Goal: Information Seeking & Learning: Check status

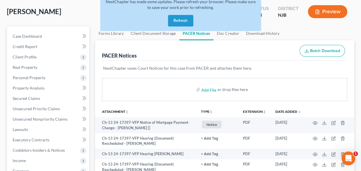
scroll to position [29, 0]
click at [176, 20] on button "Refresh" at bounding box center [180, 21] width 25 height 12
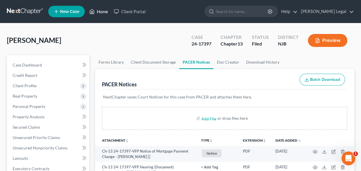
click at [100, 11] on link "Home" at bounding box center [99, 11] width 24 height 10
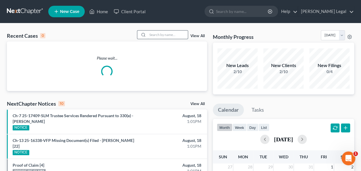
click at [160, 36] on input "search" at bounding box center [168, 34] width 40 height 8
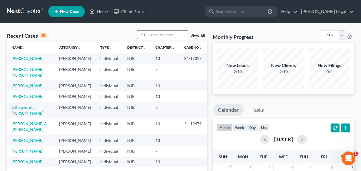
click at [160, 36] on input "search" at bounding box center [168, 34] width 40 height 8
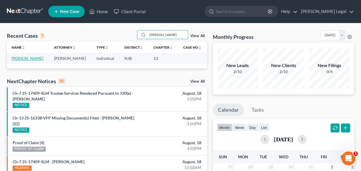
type input "josefina"
click at [39, 58] on link "Guzman, Josefina" at bounding box center [28, 58] width 32 height 5
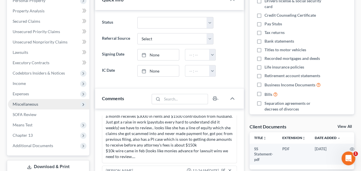
scroll to position [115, 0]
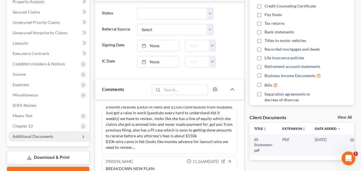
click at [64, 135] on span "Additional Documents" at bounding box center [48, 136] width 81 height 10
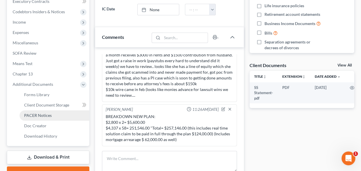
scroll to position [173, 0]
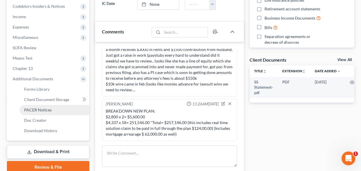
click at [50, 110] on span "PACER Notices" at bounding box center [38, 109] width 28 height 5
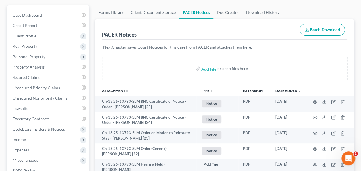
scroll to position [58, 0]
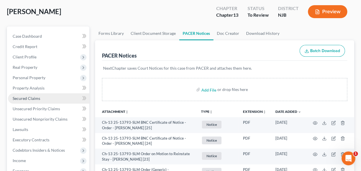
click at [59, 97] on link "Secured Claims" at bounding box center [48, 98] width 81 height 10
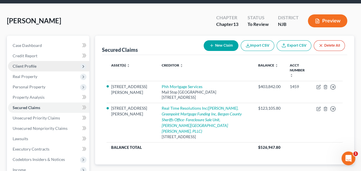
scroll to position [29, 0]
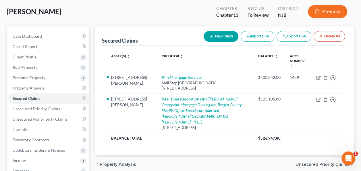
click at [304, 162] on span "Unsecured Priority Claims" at bounding box center [323, 164] width 54 height 5
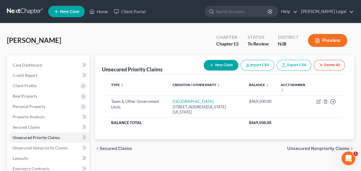
click at [292, 146] on span "Unsecured Nonpriority Claims" at bounding box center [319, 148] width 62 height 5
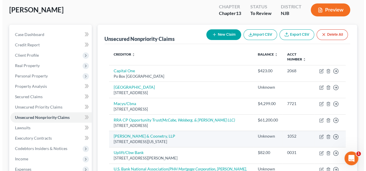
scroll to position [58, 0]
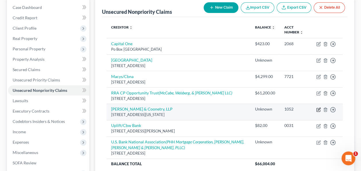
click at [318, 109] on icon "button" at bounding box center [319, 109] width 3 height 3
select select "35"
select select "14"
select select "0"
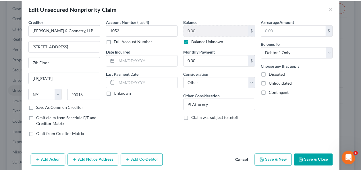
scroll to position [0, 0]
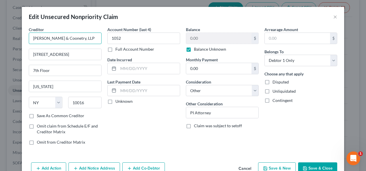
drag, startPoint x: 80, startPoint y: 40, endPoint x: 35, endPoint y: 40, distance: 44.9
click at [29, 40] on input "Siegel & Coonetry, LLP" at bounding box center [65, 38] width 73 height 12
click at [333, 17] on button "×" at bounding box center [335, 16] width 4 height 7
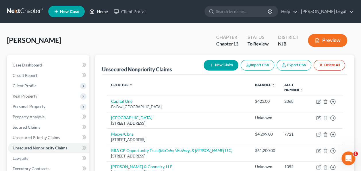
click at [103, 16] on link "Home" at bounding box center [99, 11] width 24 height 10
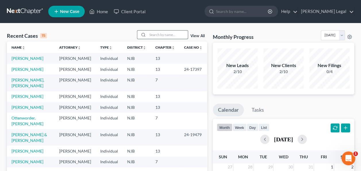
click at [175, 33] on input "search" at bounding box center [168, 34] width 40 height 8
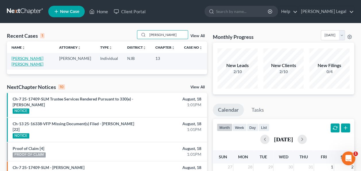
type input "elias"
click at [34, 60] on link "Aquino Peralta, Elias" at bounding box center [28, 61] width 32 height 11
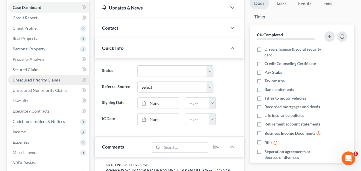
scroll to position [29, 0]
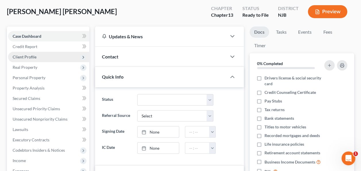
click at [42, 59] on span "Client Profile" at bounding box center [48, 57] width 81 height 10
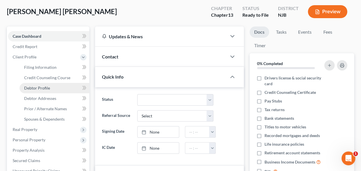
click at [43, 87] on span "Debtor Profile" at bounding box center [37, 87] width 26 height 5
select select "2"
select select "3"
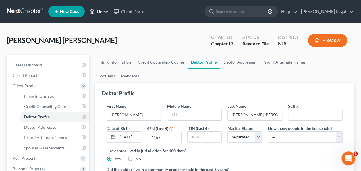
click at [99, 10] on link "Home" at bounding box center [99, 11] width 24 height 10
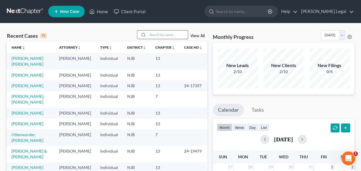
click at [168, 31] on input "search" at bounding box center [168, 34] width 40 height 8
click at [32, 73] on link "Guzman, Josefina" at bounding box center [28, 74] width 32 height 5
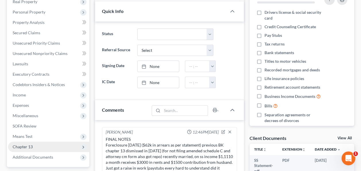
scroll to position [40, 0]
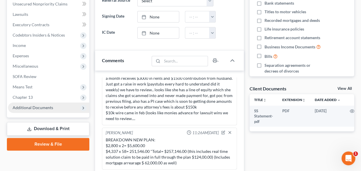
click at [47, 107] on span "Additional Documents" at bounding box center [33, 107] width 41 height 5
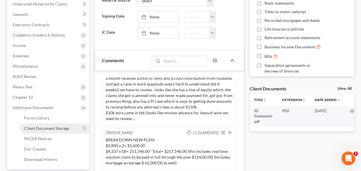
click at [48, 129] on span "Client Document Storage" at bounding box center [46, 128] width 45 height 5
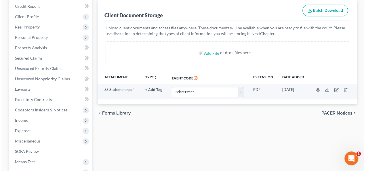
scroll to position [78, 0]
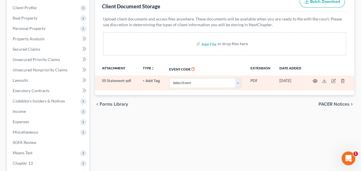
click at [316, 81] on icon "button" at bounding box center [315, 80] width 5 height 5
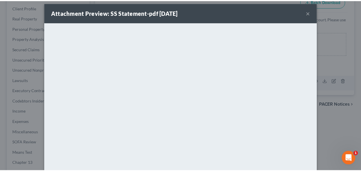
scroll to position [0, 0]
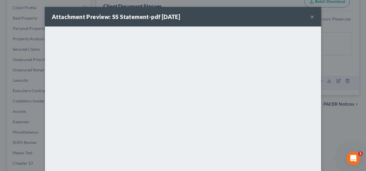
click at [310, 18] on button "×" at bounding box center [312, 16] width 4 height 7
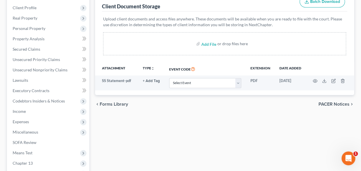
click at [309, 18] on p "Upload client documents and access files anywhere. These documents will be avai…" at bounding box center [224, 22] width 243 height 12
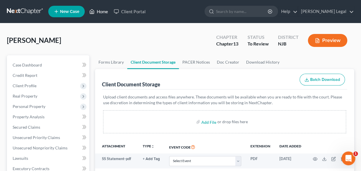
click at [99, 14] on link "Home" at bounding box center [99, 11] width 24 height 10
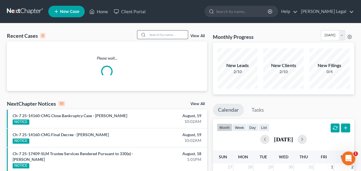
click at [163, 36] on input "search" at bounding box center [168, 34] width 40 height 8
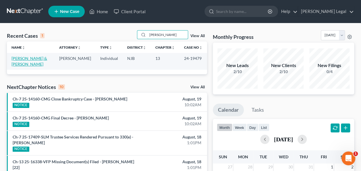
type input "pavon"
click at [43, 57] on link "Pavon, Giuseppina & Felix" at bounding box center [30, 61] width 36 height 11
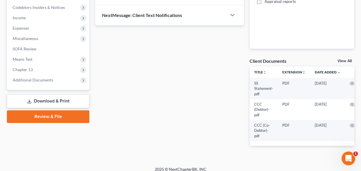
scroll to position [173, 0]
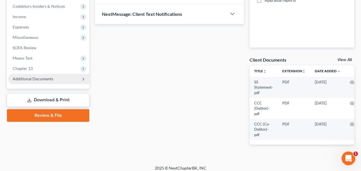
click at [50, 82] on span "Additional Documents" at bounding box center [48, 79] width 81 height 10
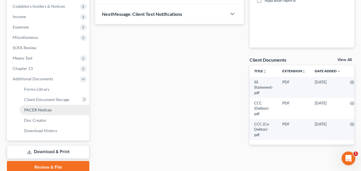
click at [53, 109] on link "PACER Notices" at bounding box center [55, 110] width 70 height 10
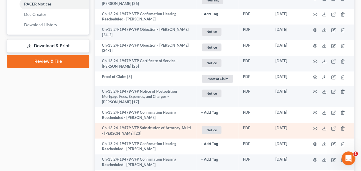
scroll to position [288, 0]
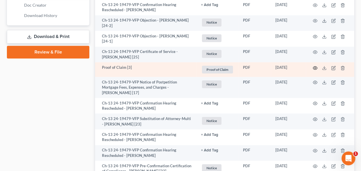
click at [316, 67] on icon "button" at bounding box center [315, 68] width 5 height 5
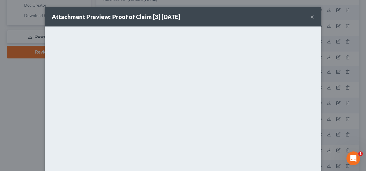
click at [310, 16] on button "×" at bounding box center [312, 16] width 4 height 7
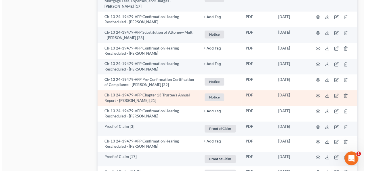
scroll to position [403, 0]
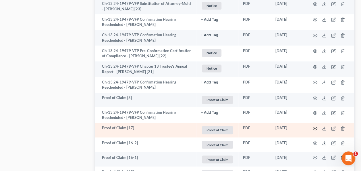
click at [316, 128] on circle "button" at bounding box center [315, 128] width 1 height 1
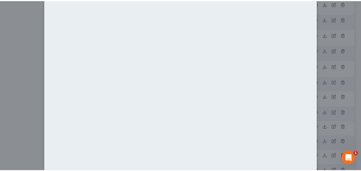
scroll to position [0, 0]
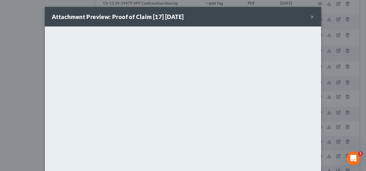
drag, startPoint x: 309, startPoint y: 15, endPoint x: 264, endPoint y: 170, distance: 162.0
click at [310, 15] on button "×" at bounding box center [312, 16] width 4 height 7
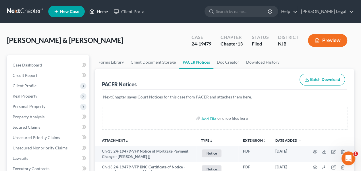
click at [99, 12] on link "Home" at bounding box center [99, 11] width 24 height 10
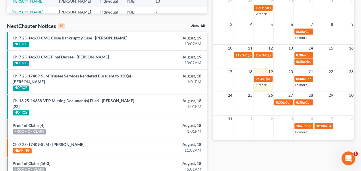
scroll to position [137, 0]
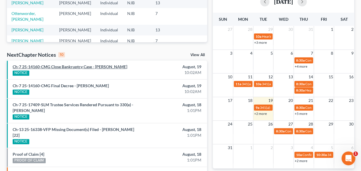
click at [93, 68] on link "Ch-7 25-14160-CMG Close Bankruptcy Case - Elbia A. Perez" at bounding box center [70, 66] width 115 height 5
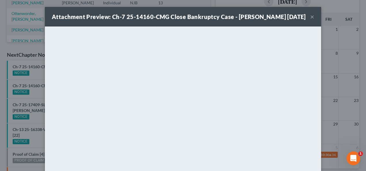
click at [310, 16] on button "×" at bounding box center [312, 16] width 4 height 7
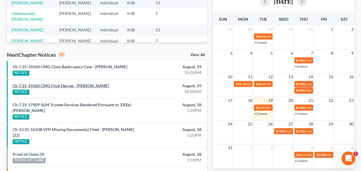
click at [74, 85] on link "Ch-7 25-14160-CMG Final Decree - Elbia A. Perez" at bounding box center [61, 85] width 96 height 5
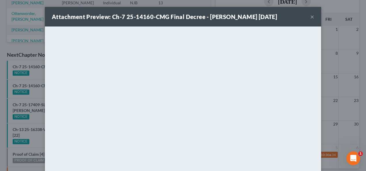
click at [311, 17] on button "×" at bounding box center [312, 16] width 4 height 7
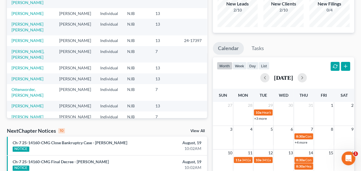
scroll to position [0, 0]
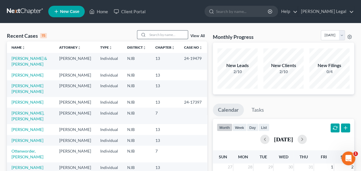
click at [171, 33] on input "search" at bounding box center [168, 34] width 40 height 8
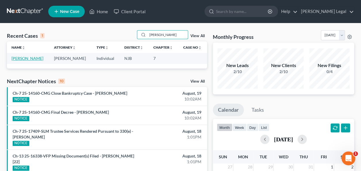
type input "elbia"
click at [24, 59] on link "Perez, Elbia" at bounding box center [28, 58] width 32 height 5
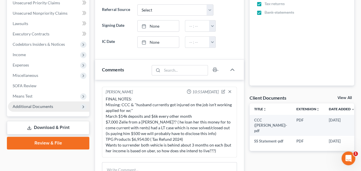
scroll to position [144, 0]
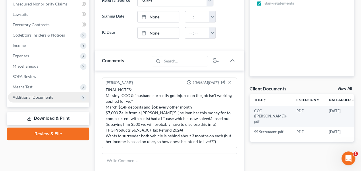
click at [42, 100] on span "Additional Documents" at bounding box center [48, 97] width 81 height 10
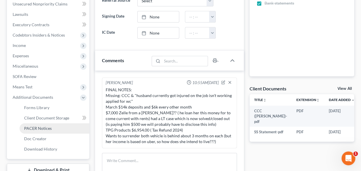
click at [45, 130] on link "PACER Notices" at bounding box center [55, 128] width 70 height 10
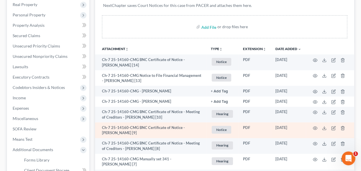
scroll to position [86, 0]
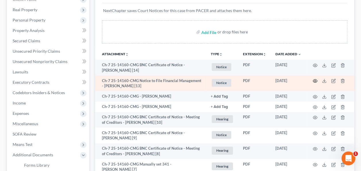
click at [317, 81] on icon "button" at bounding box center [315, 80] width 5 height 5
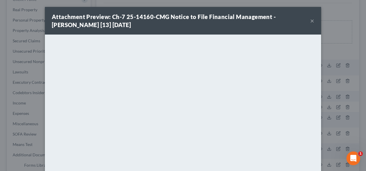
click at [310, 22] on button "×" at bounding box center [312, 20] width 4 height 7
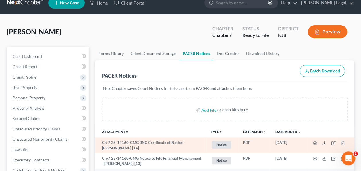
scroll to position [0, 0]
